Goal: Use online tool/utility: Use online tool/utility

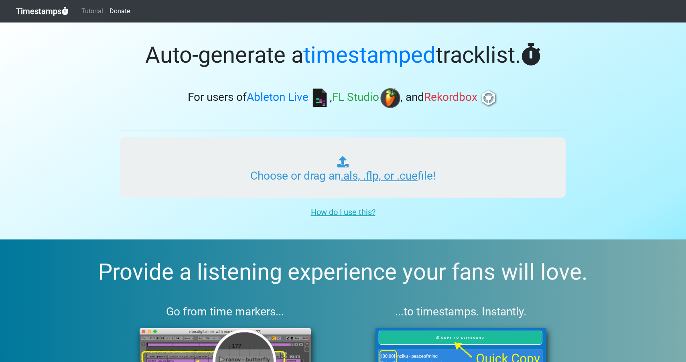
type input "C:\fakepath\01 REC-2025-09-07.cue"
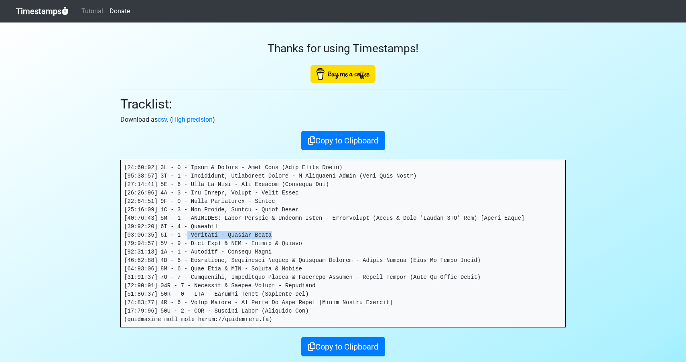
drag, startPoint x: 189, startPoint y: 237, endPoint x: 284, endPoint y: 234, distance: 95.2
click at [284, 234] on pre at bounding box center [343, 243] width 445 height 167
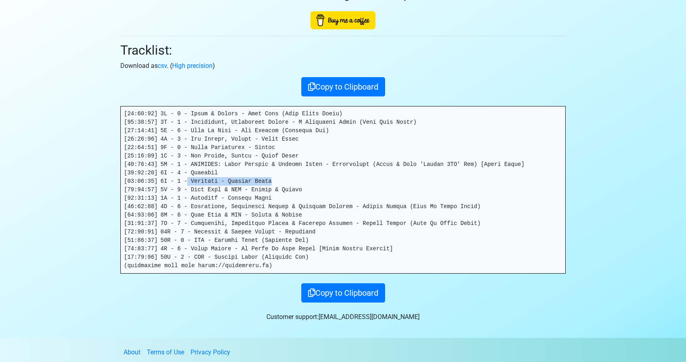
scroll to position [59, 0]
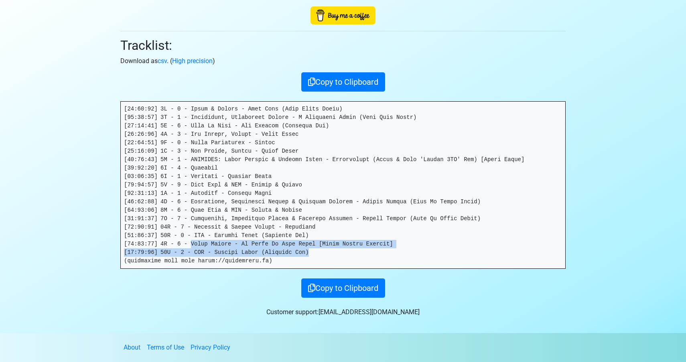
drag, startPoint x: 193, startPoint y: 245, endPoint x: 413, endPoint y: 256, distance: 220.2
click at [413, 256] on pre at bounding box center [343, 185] width 445 height 167
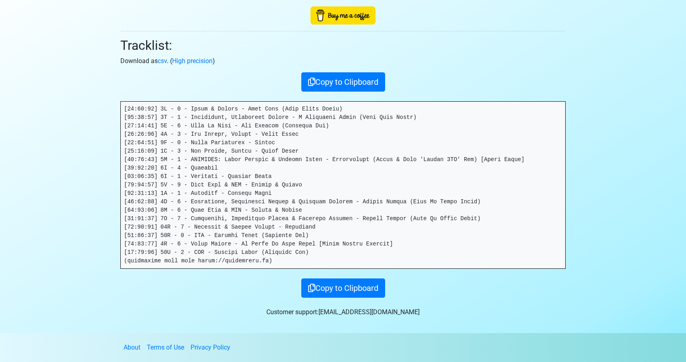
click at [232, 176] on pre at bounding box center [343, 185] width 445 height 167
drag, startPoint x: 232, startPoint y: 176, endPoint x: 244, endPoint y: 176, distance: 12.0
click at [244, 176] on pre at bounding box center [343, 185] width 445 height 167
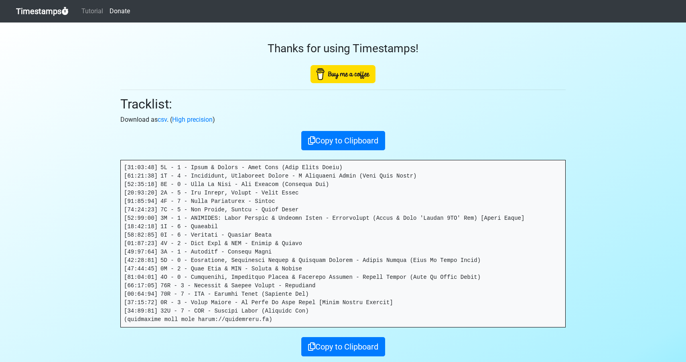
scroll to position [59, 0]
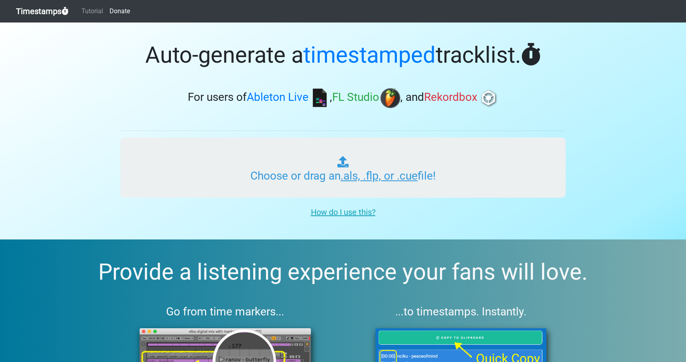
type input "C:\fakepath\01 REC-2025-09-07.cue"
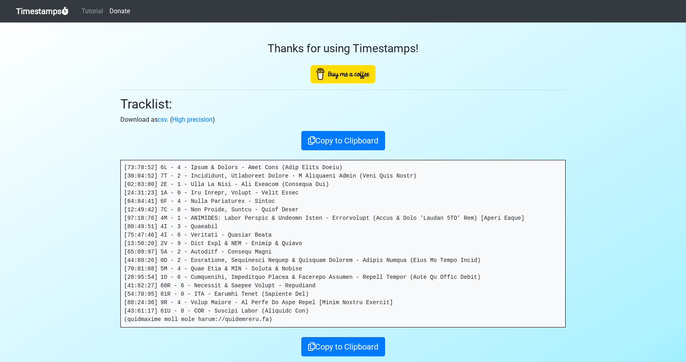
click at [196, 214] on pre at bounding box center [343, 243] width 445 height 167
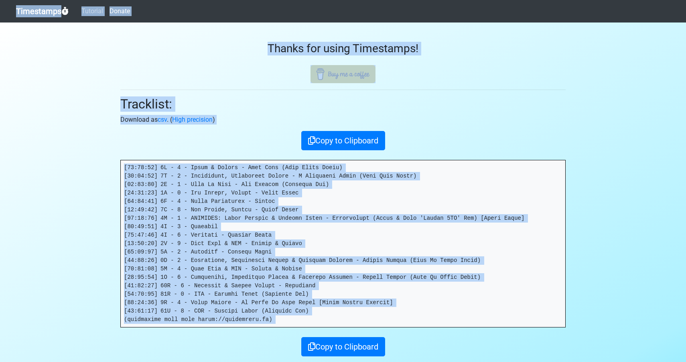
click at [193, 202] on pre at bounding box center [343, 243] width 445 height 167
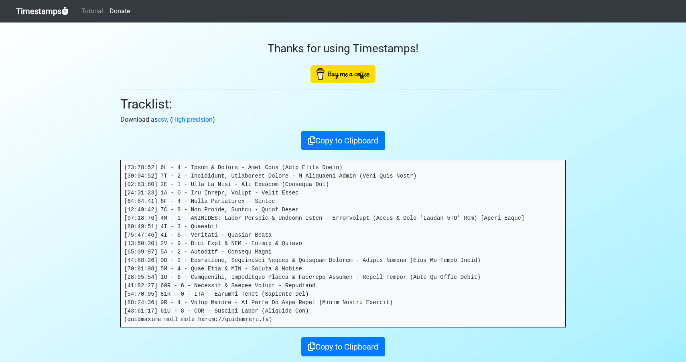
click at [182, 181] on pre at bounding box center [343, 243] width 445 height 167
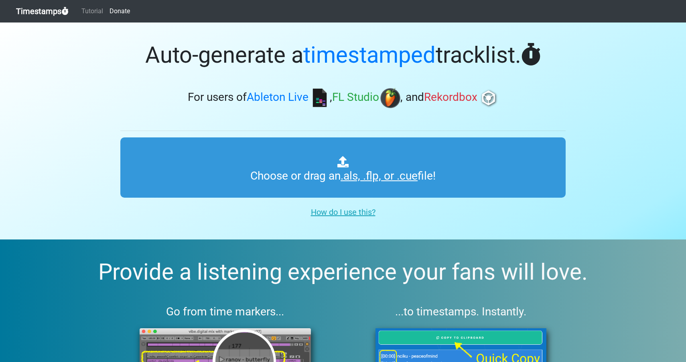
type input "C:\fakepath\01 REC-2025-09-07.cue"
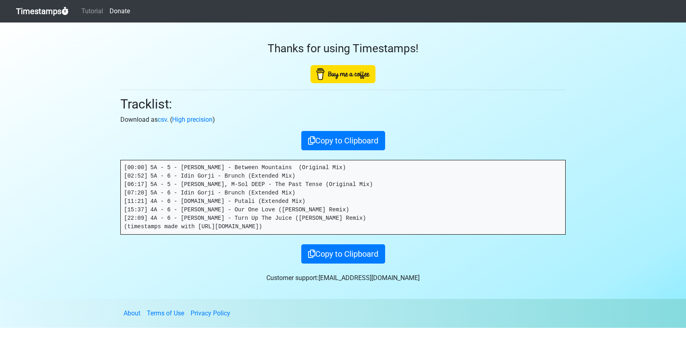
click at [183, 166] on pre "[00:00] 5A - 5 - [PERSON_NAME] - Between Mountains (Original Mix) [02:52] 5A - …" at bounding box center [343, 197] width 445 height 74
drag, startPoint x: 183, startPoint y: 166, endPoint x: 216, endPoint y: 166, distance: 32.9
click at [216, 166] on pre "[00:00] 5A - 5 - [PERSON_NAME] - Between Mountains (Original Mix) [02:52] 5A - …" at bounding box center [343, 197] width 445 height 74
copy pre "[PERSON_NAME]"
